Goal: Contribute content: Contribute content

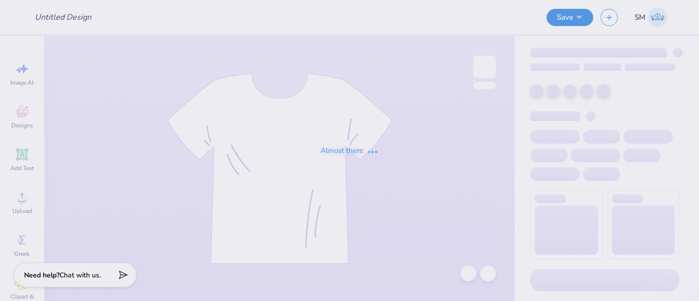
type input "girl gains white tank 1"
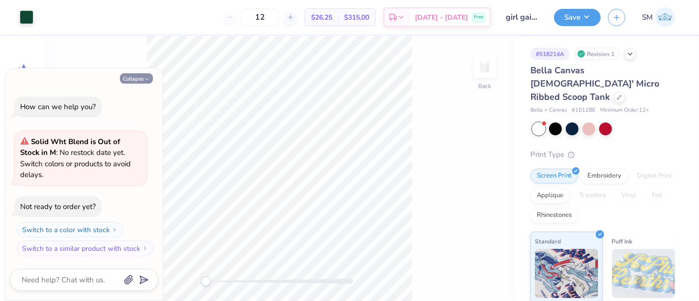
click at [146, 82] on icon "button" at bounding box center [147, 79] width 6 height 6
type textarea "x"
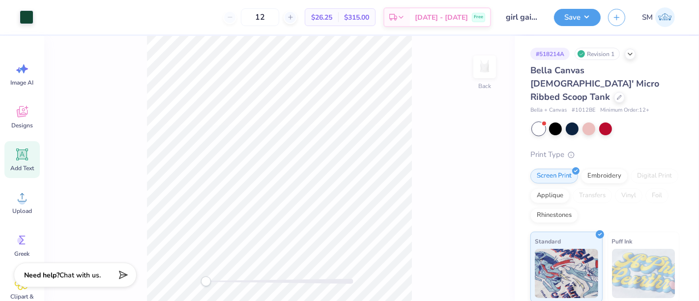
click at [23, 153] on icon at bounding box center [22, 154] width 12 height 12
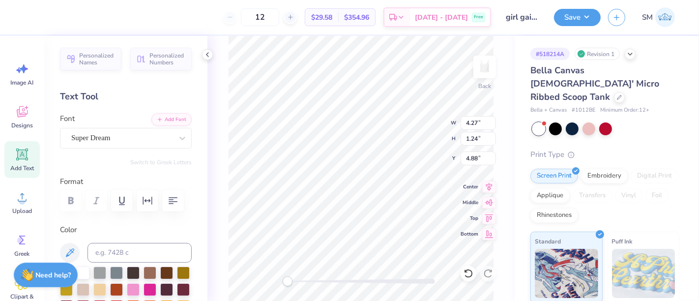
scroll to position [9, 2]
type textarea "®"
click at [125, 138] on div "Super Dream" at bounding box center [121, 137] width 103 height 15
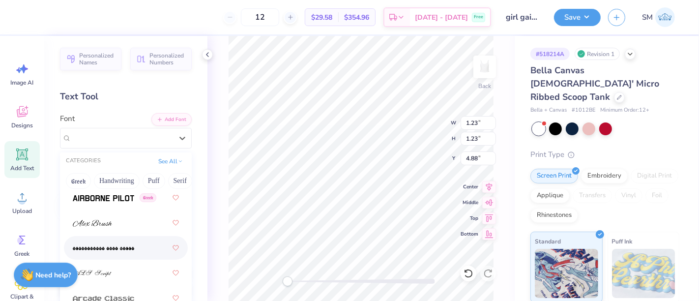
scroll to position [454, 0]
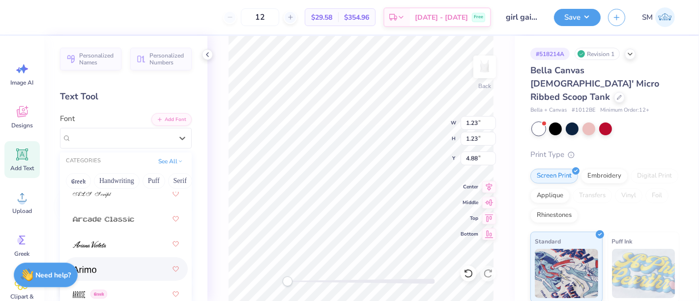
click at [106, 266] on div at bounding box center [126, 269] width 106 height 18
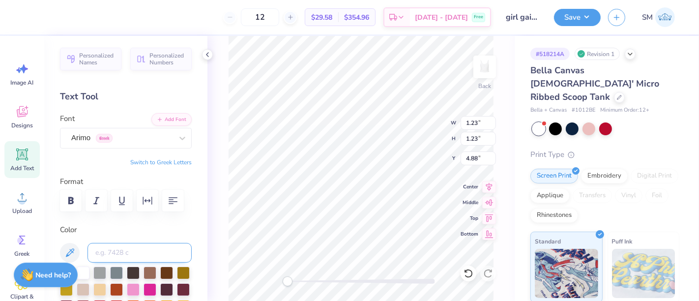
click at [118, 262] on input at bounding box center [139, 253] width 104 height 20
type input "3435"
type input "0.33"
drag, startPoint x: 286, startPoint y: 281, endPoint x: 306, endPoint y: 284, distance: 19.4
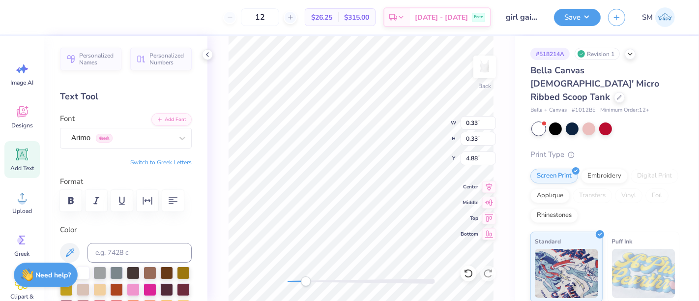
click at [306, 283] on div "Accessibility label" at bounding box center [306, 281] width 10 height 10
type input "0.25"
type input "3.67"
type input "0.14"
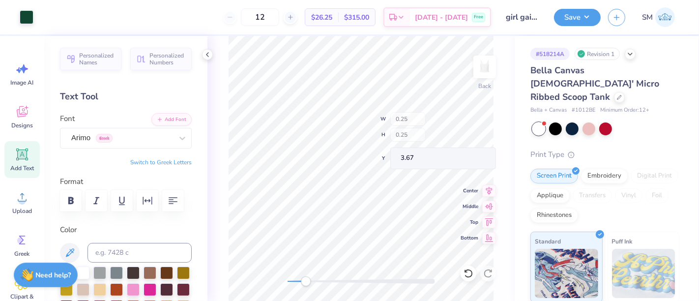
type input "0.14"
type input "3.77"
drag, startPoint x: 301, startPoint y: 281, endPoint x: 292, endPoint y: 278, distance: 9.5
click at [290, 284] on div "Accessibility label" at bounding box center [292, 281] width 10 height 10
click at [574, 18] on button "Save" at bounding box center [577, 15] width 47 height 17
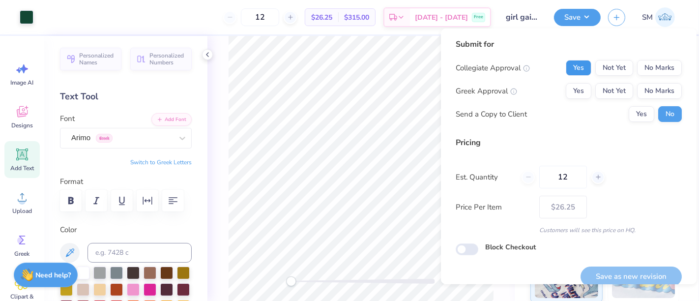
click at [567, 67] on button "Yes" at bounding box center [578, 68] width 26 height 16
drag, startPoint x: 642, startPoint y: 91, endPoint x: 636, endPoint y: 103, distance: 12.5
click at [640, 94] on button "No Marks" at bounding box center [659, 91] width 45 height 16
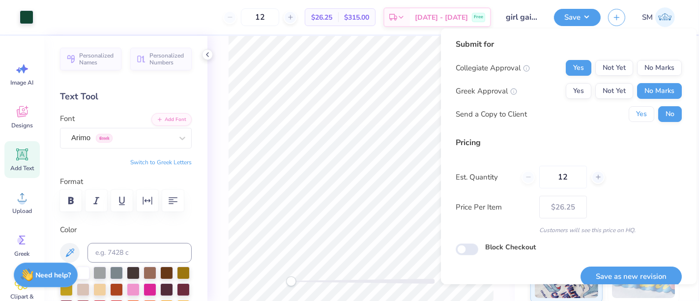
drag, startPoint x: 636, startPoint y: 103, endPoint x: 633, endPoint y: 162, distance: 59.5
click at [633, 112] on button "Yes" at bounding box center [641, 114] width 26 height 16
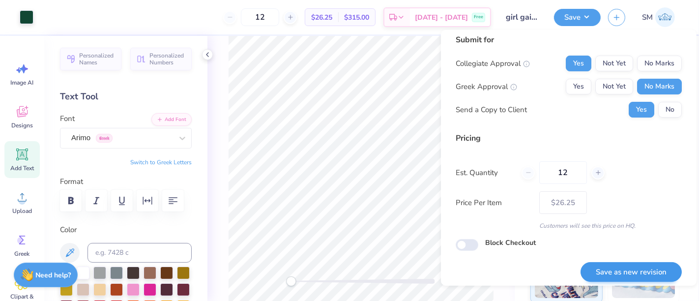
scroll to position [11, 0]
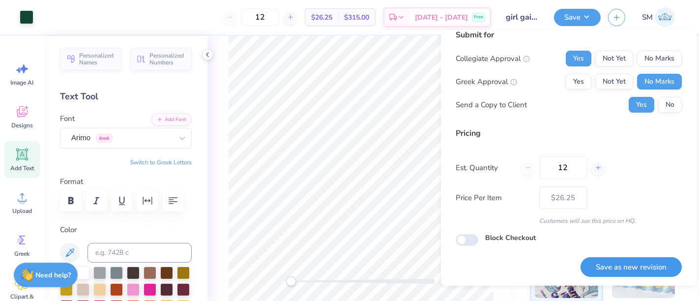
click at [627, 269] on button "Save as new revision" at bounding box center [630, 267] width 101 height 20
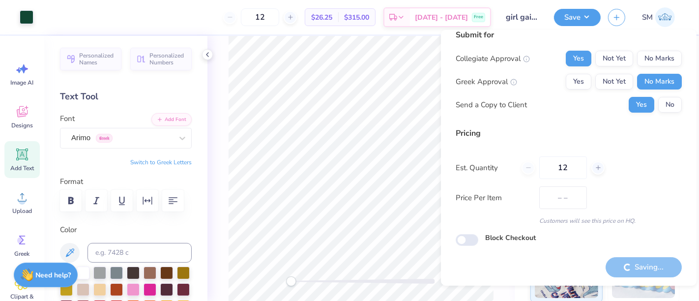
type input "$26.25"
